Goal: Navigation & Orientation: Find specific page/section

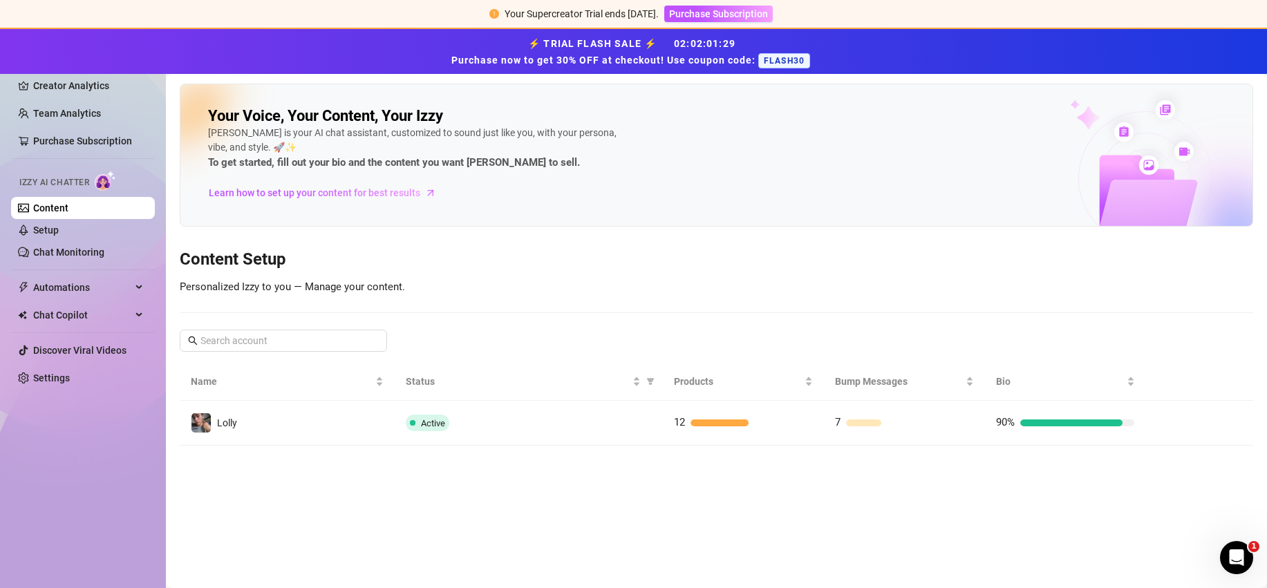
click at [583, 415] on div "Active" at bounding box center [529, 423] width 246 height 17
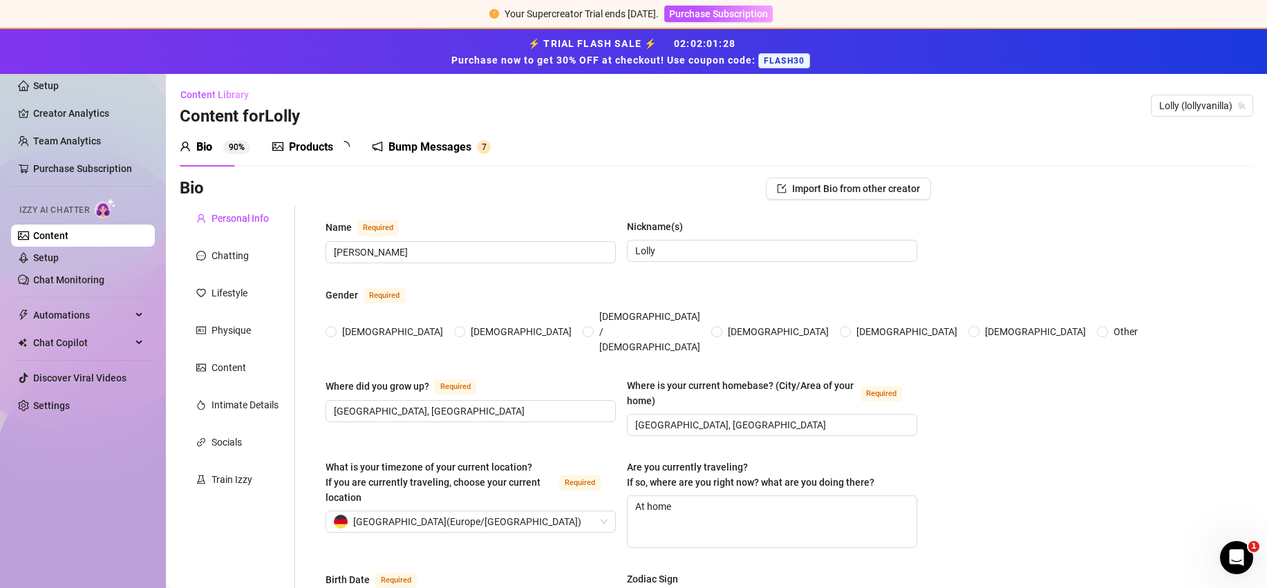
radio input "true"
type input "[DATE]"
click at [59, 262] on link "Setup" at bounding box center [46, 257] width 26 height 11
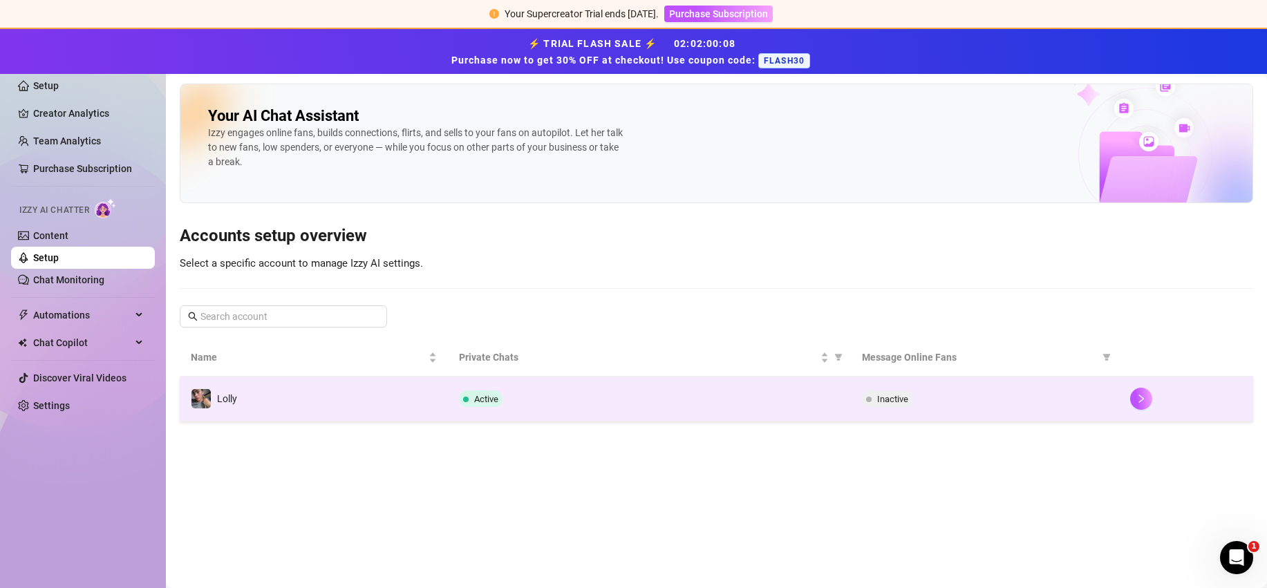
click at [562, 393] on div "Active" at bounding box center [649, 399] width 380 height 17
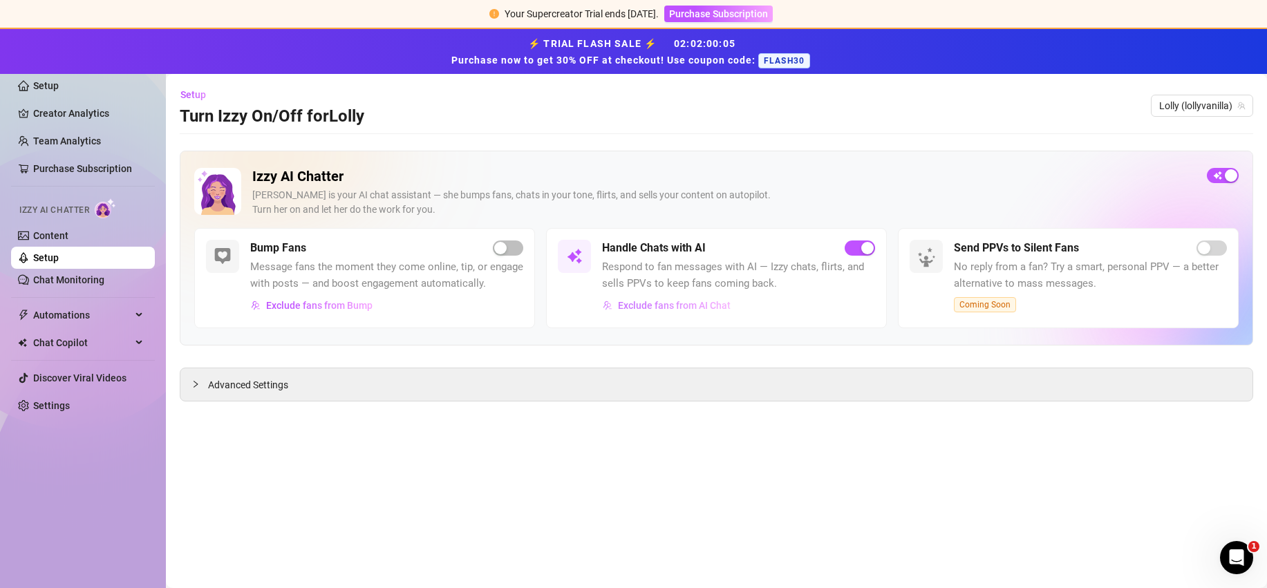
click at [693, 306] on span "Exclude fans from AI Chat" at bounding box center [674, 305] width 113 height 11
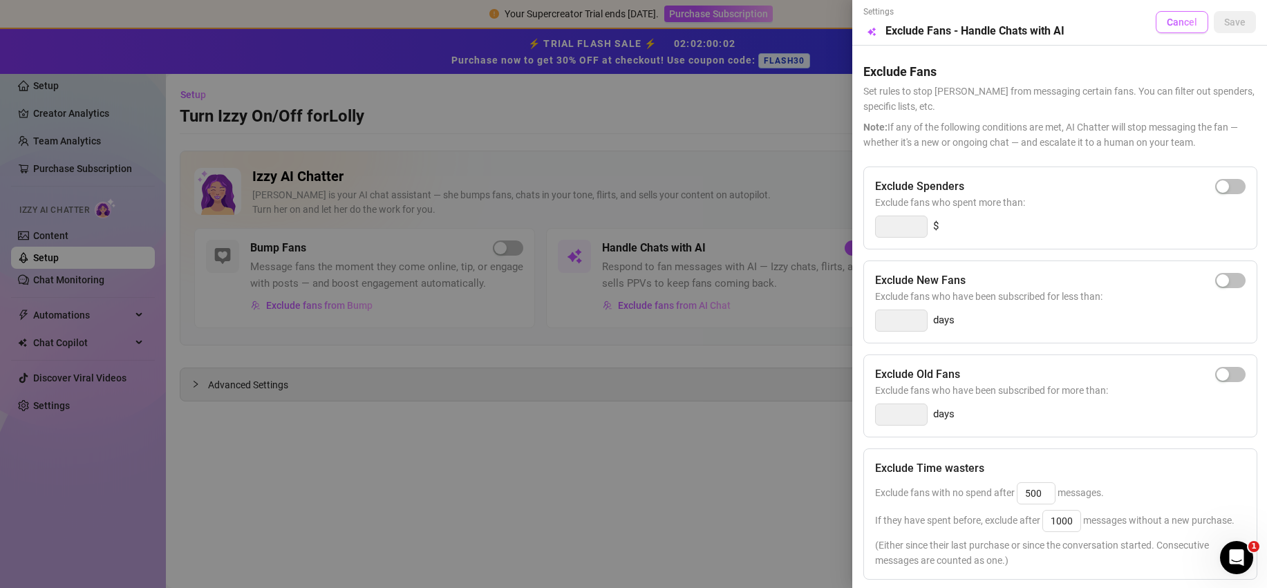
click at [1167, 25] on span "Cancel" at bounding box center [1182, 22] width 30 height 11
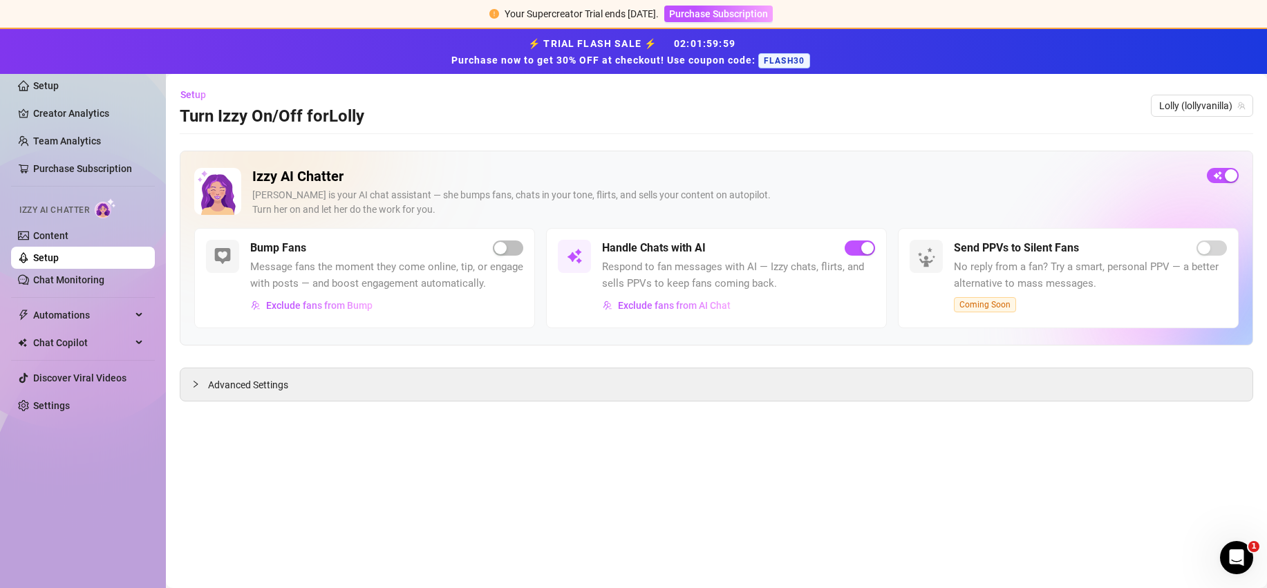
click at [955, 124] on div "Setup Turn Izzy On/Off for Lolly Lolly ([GEOGRAPHIC_DATA])" at bounding box center [717, 106] width 1074 height 44
click at [73, 115] on link "Creator Analytics" at bounding box center [88, 113] width 111 height 22
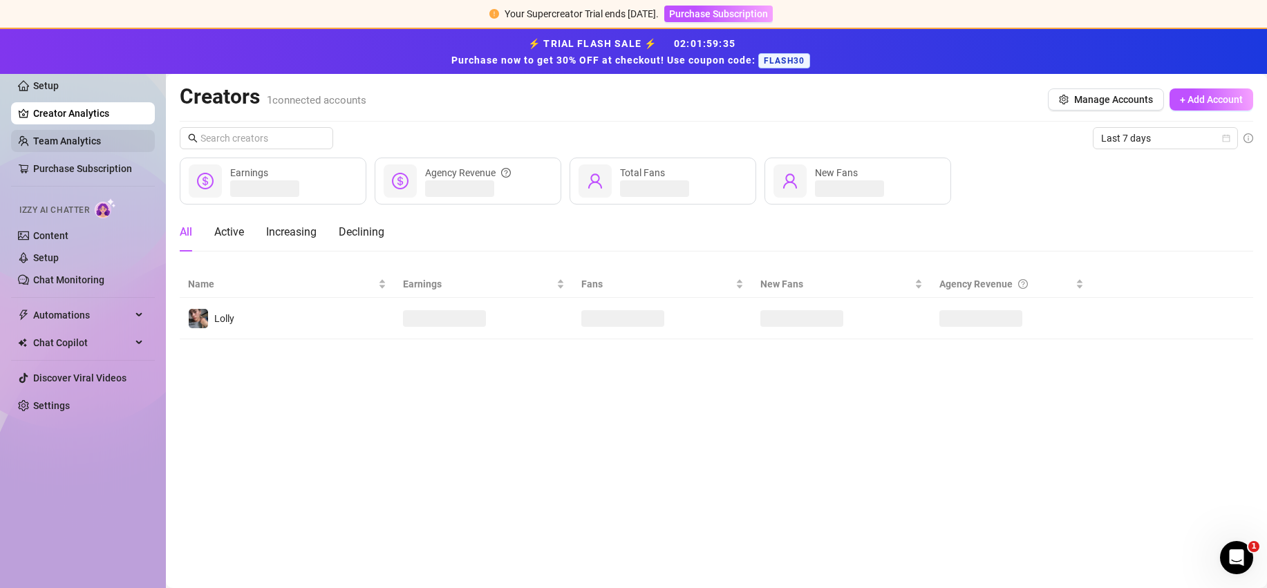
click at [69, 137] on link "Team Analytics" at bounding box center [67, 140] width 68 height 11
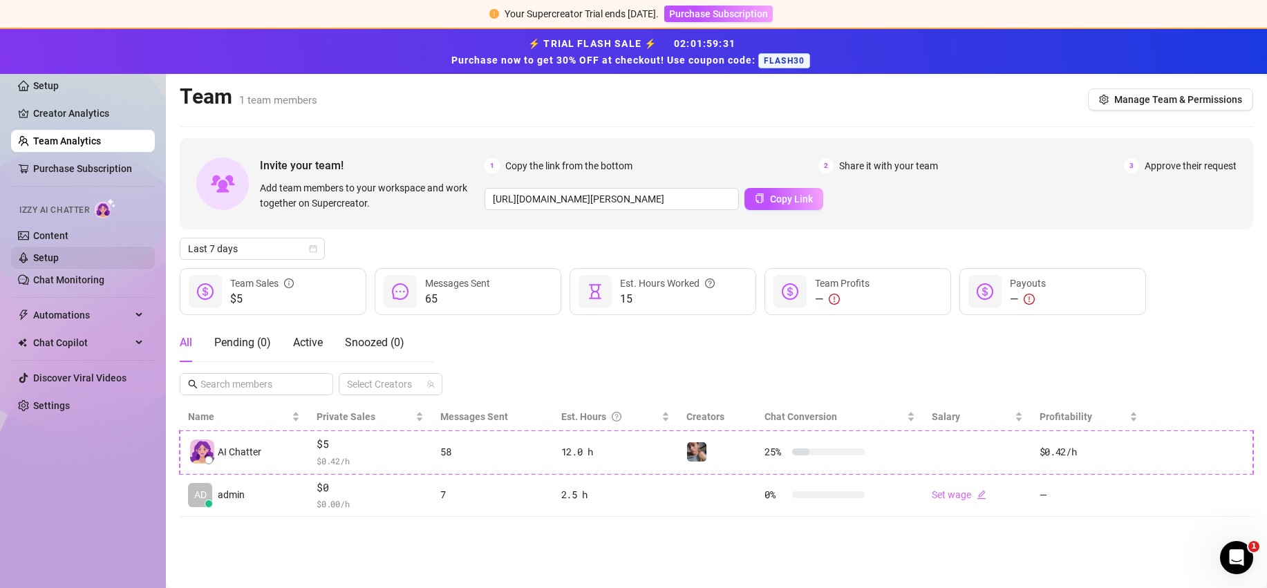
click at [53, 263] on link "Setup" at bounding box center [46, 257] width 26 height 11
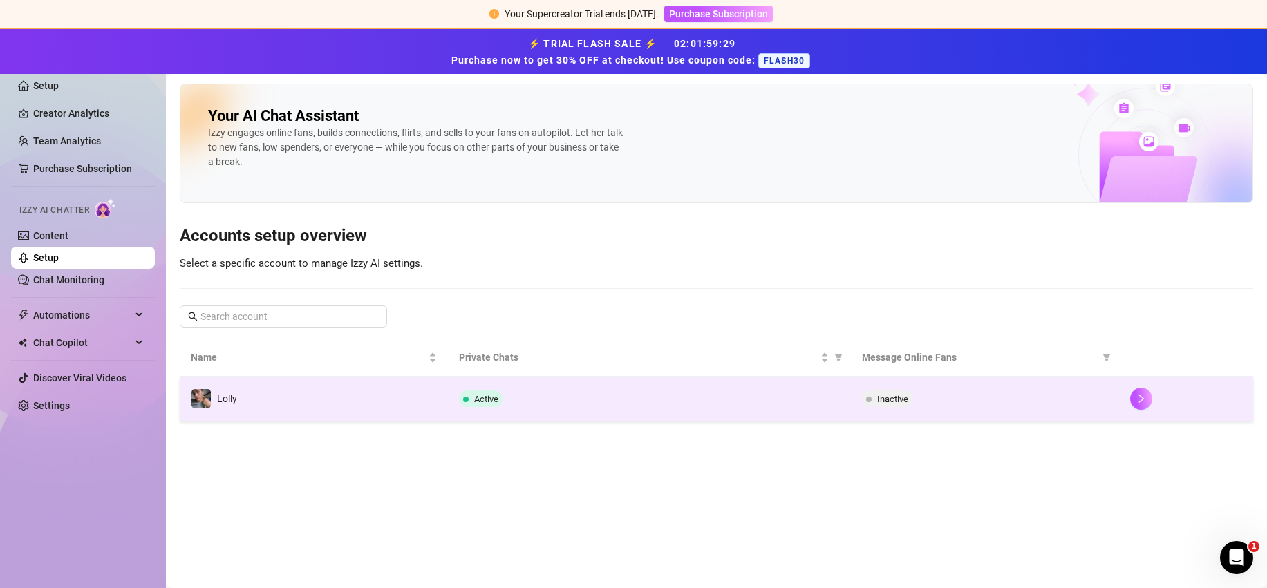
click at [350, 386] on td "Lolly" at bounding box center [314, 399] width 268 height 45
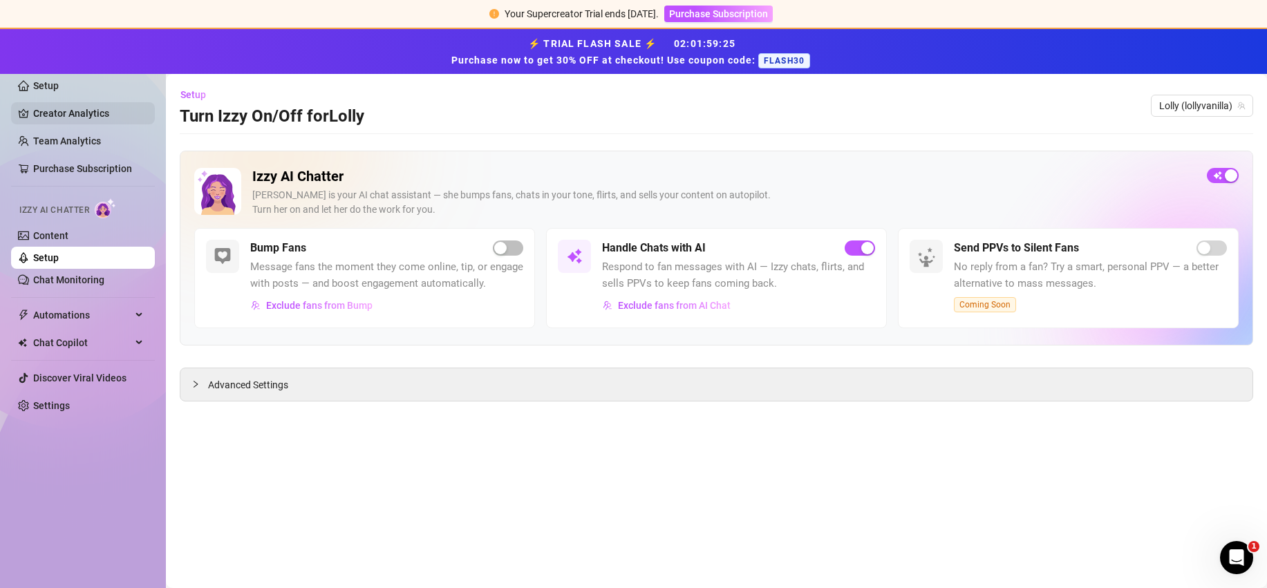
click at [70, 114] on link "Creator Analytics" at bounding box center [88, 113] width 111 height 22
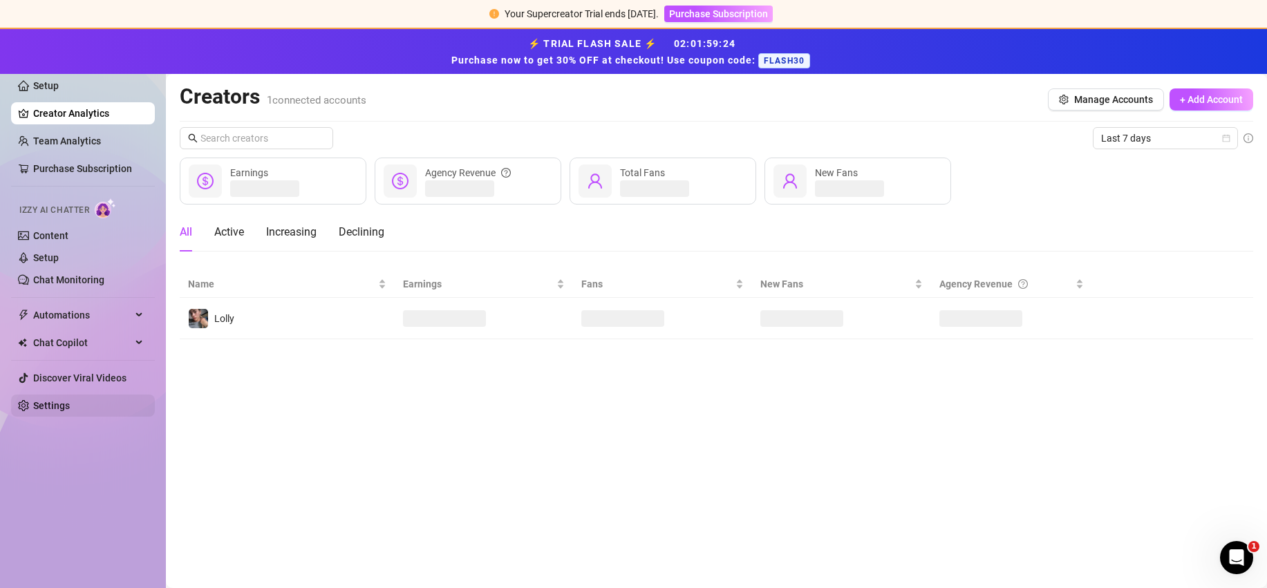
click at [59, 400] on link "Settings" at bounding box center [51, 405] width 37 height 11
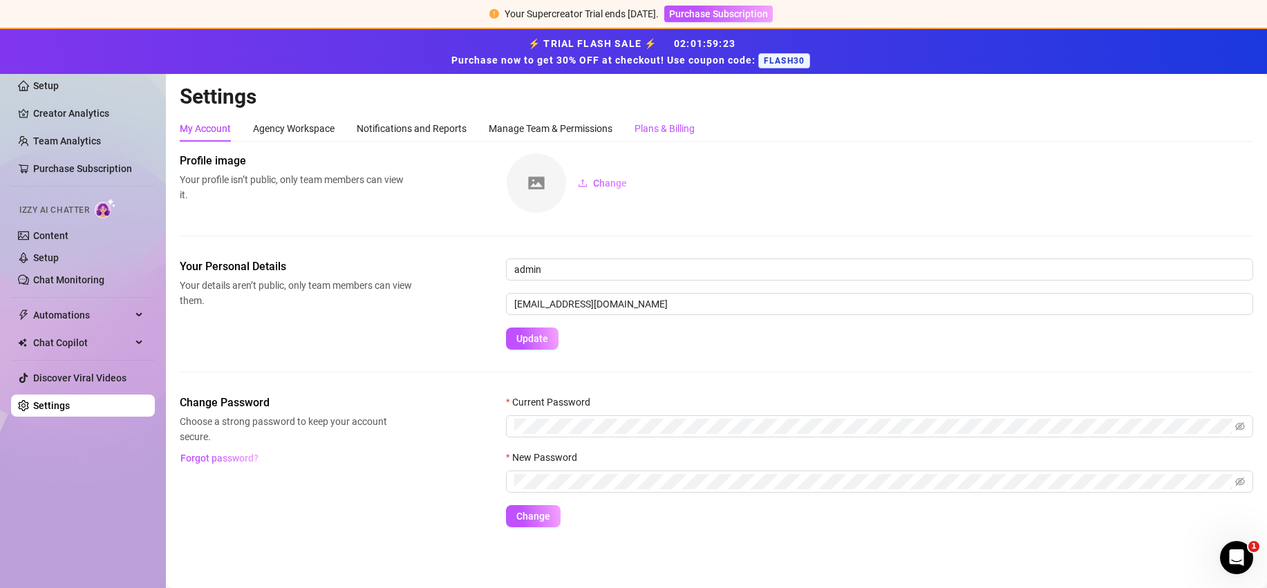
click at [666, 125] on div "Plans & Billing" at bounding box center [665, 128] width 60 height 15
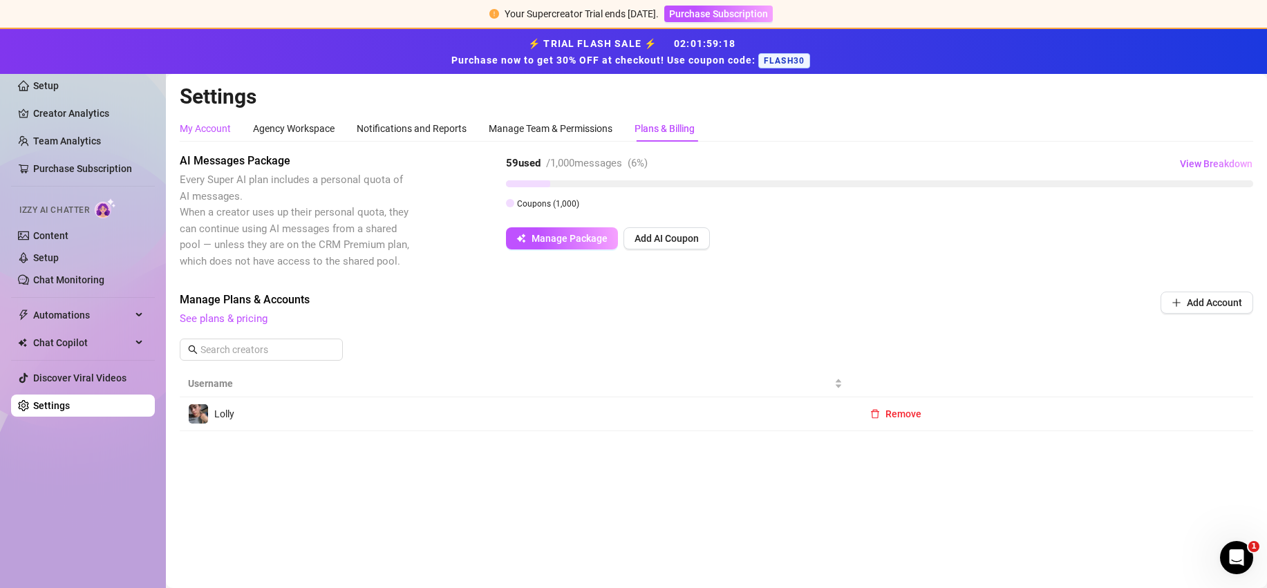
click at [212, 124] on div "My Account" at bounding box center [205, 128] width 51 height 15
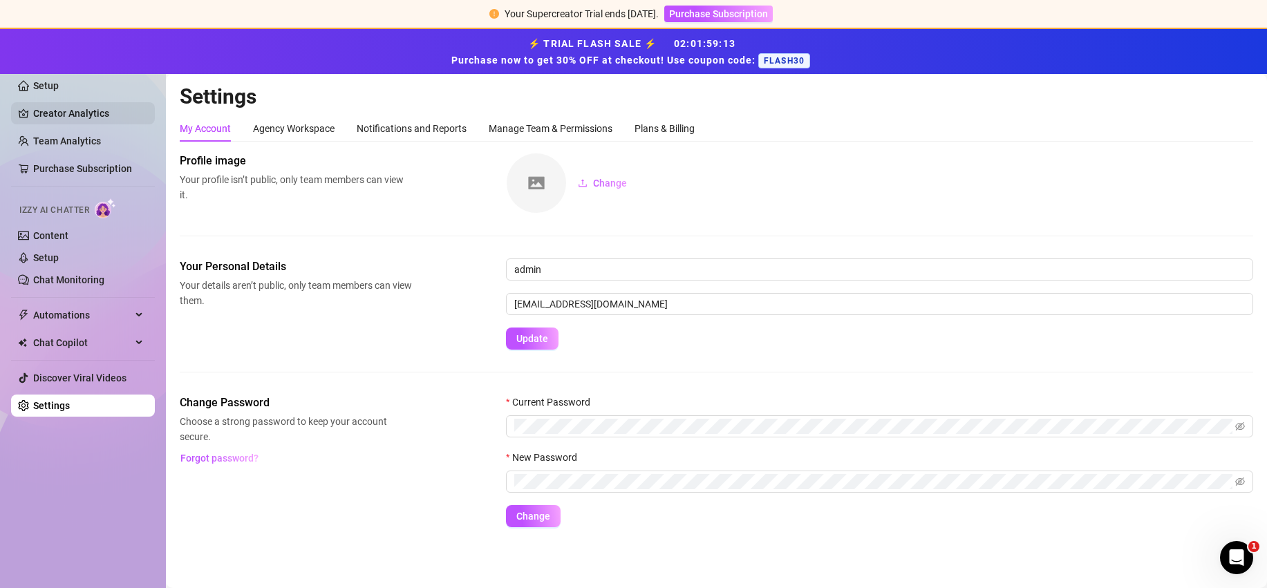
click at [86, 118] on link "Creator Analytics" at bounding box center [88, 113] width 111 height 22
